Goal: Information Seeking & Learning: Learn about a topic

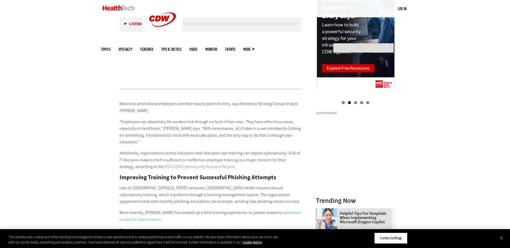
scroll to position [617, 0]
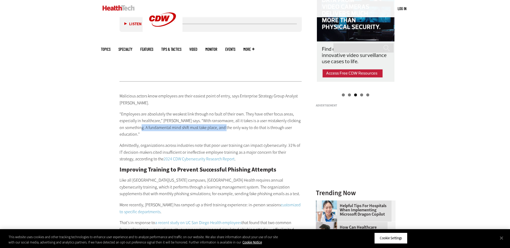
drag, startPoint x: 147, startPoint y: 125, endPoint x: 235, endPoint y: 126, distance: 88.1
click at [235, 126] on p "“Employees are absolutely the weakest link through no fault of their own. They …" at bounding box center [210, 124] width 182 height 27
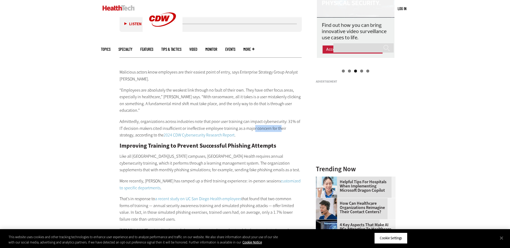
drag, startPoint x: 253, startPoint y: 129, endPoint x: 280, endPoint y: 128, distance: 27.6
click at [280, 128] on p "Admittedly, organizations across industries note that poor user training can im…" at bounding box center [210, 128] width 182 height 20
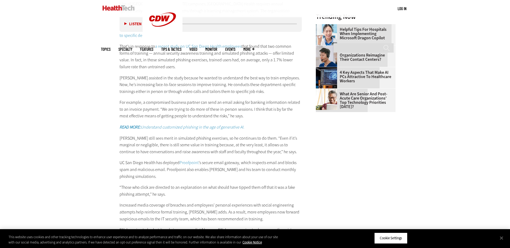
scroll to position [806, 0]
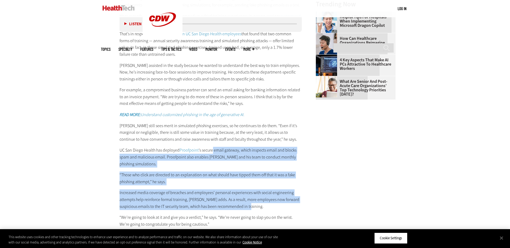
drag, startPoint x: 215, startPoint y: 149, endPoint x: 284, endPoint y: 206, distance: 89.4
click at [284, 206] on div "Malicious actors know employees are their easiest point of entry, says Enterpri…" at bounding box center [210, 66] width 182 height 324
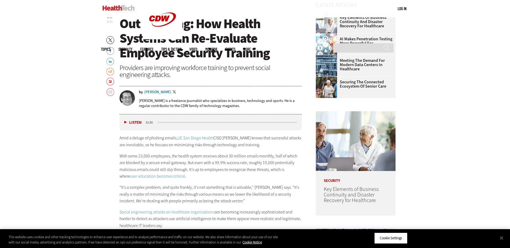
scroll to position [265, 0]
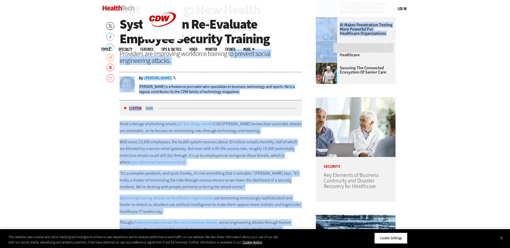
drag, startPoint x: 268, startPoint y: 51, endPoint x: 329, endPoint y: 53, distance: 60.8
click at [229, 50] on div "Providers are improving workforce training to prevent social engineering attack…" at bounding box center [210, 57] width 182 height 14
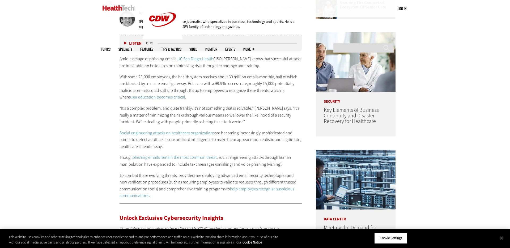
scroll to position [330, 0]
click at [199, 95] on p "With some 23,000 employees, the health system receives about 30 million emails …" at bounding box center [210, 86] width 182 height 27
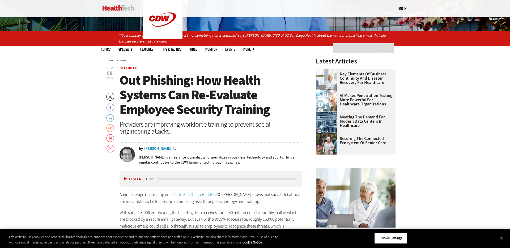
scroll to position [193, 0]
